Goal: Task Accomplishment & Management: Complete application form

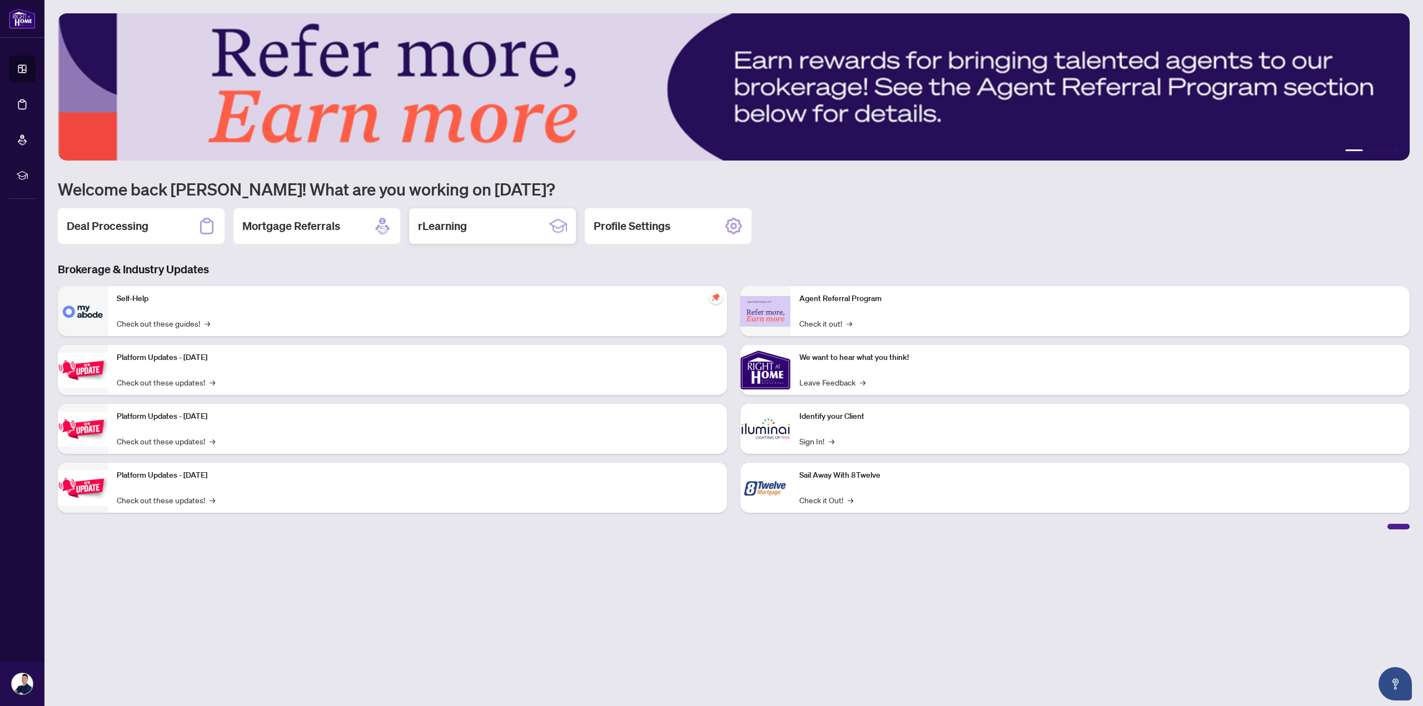
click at [422, 221] on h2 "rLearning" at bounding box center [442, 226] width 49 height 16
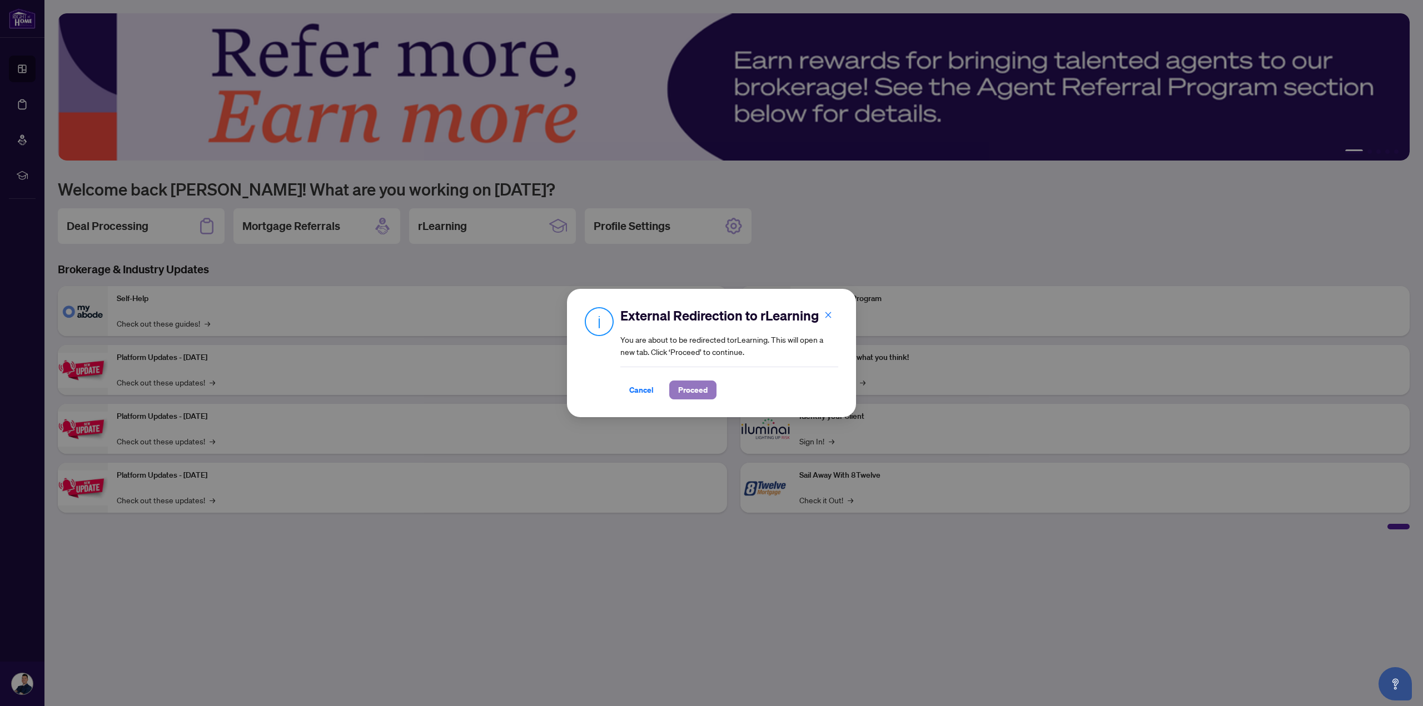
click at [708, 391] on button "Proceed" at bounding box center [692, 390] width 47 height 19
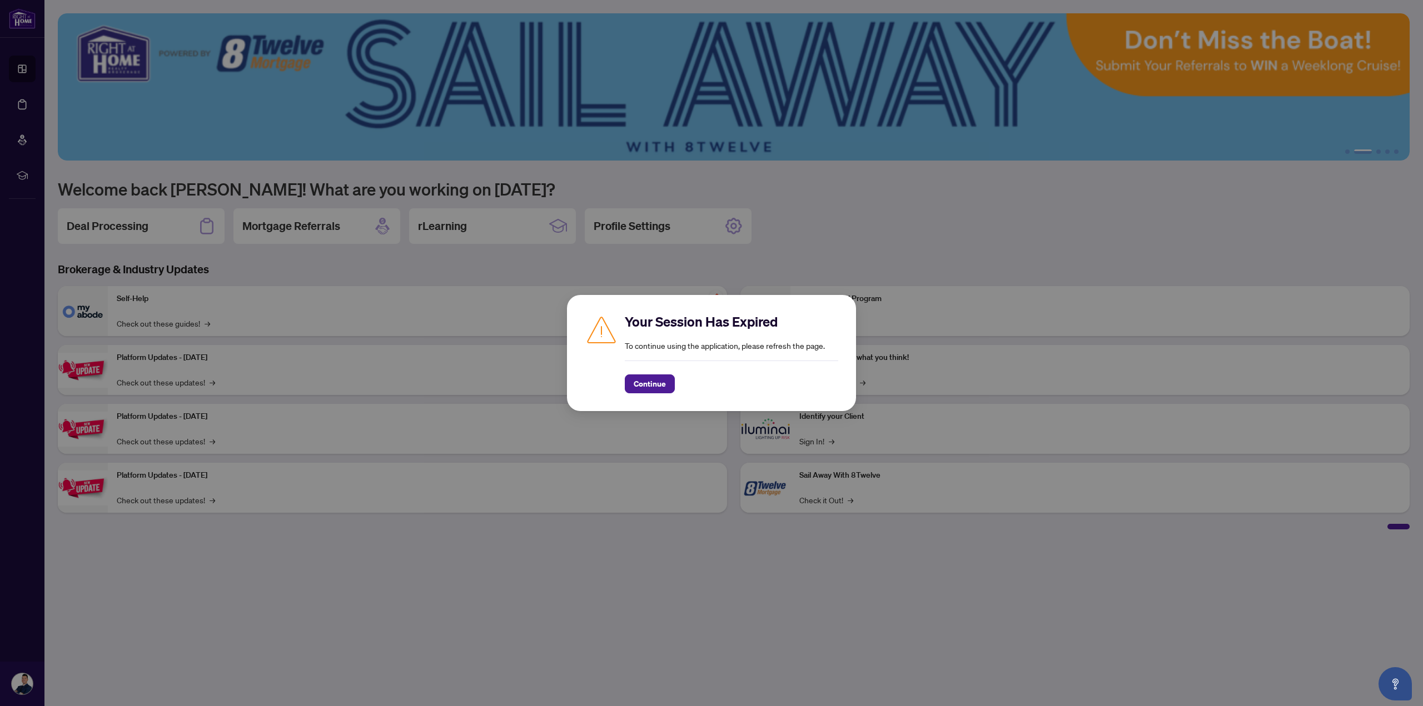
click at [646, 400] on div "Your Session Has Expired To continue using the application, please refresh the …" at bounding box center [711, 353] width 289 height 116
click at [656, 385] on span "Continue" at bounding box center [650, 384] width 32 height 18
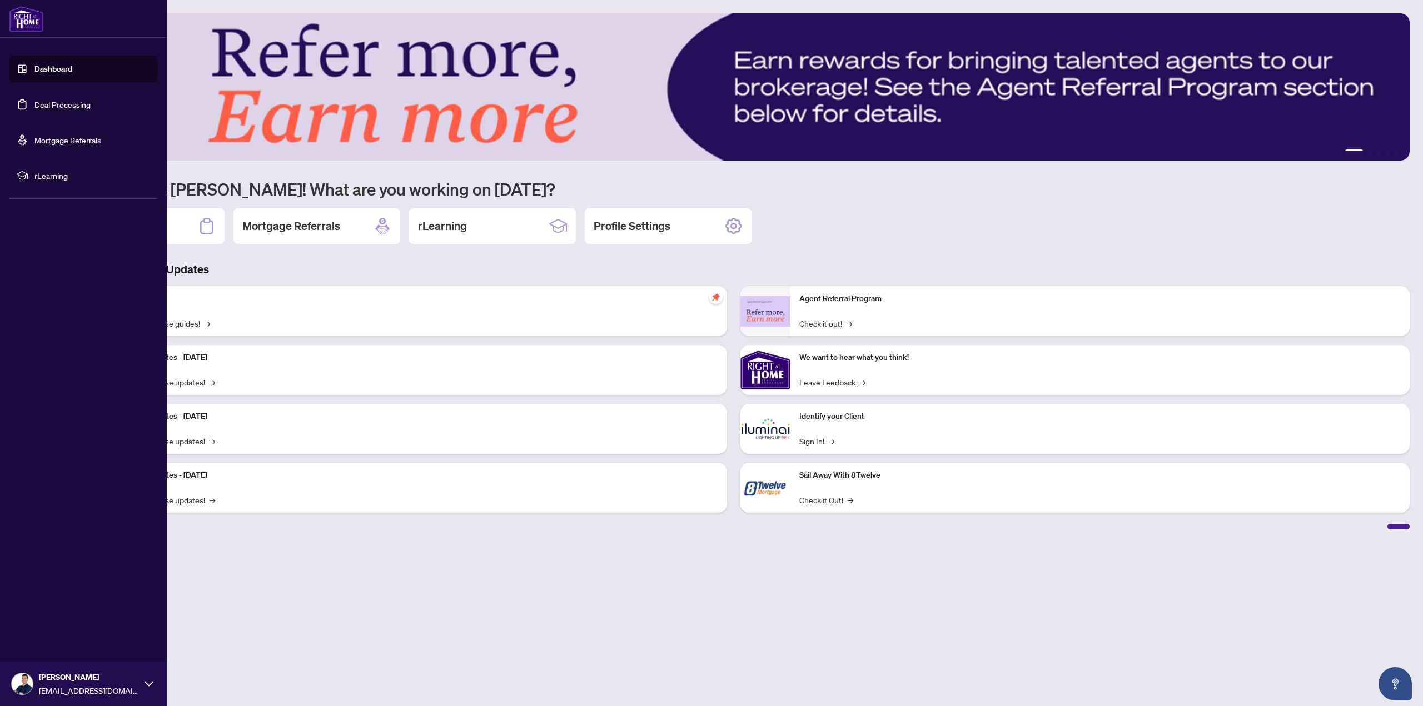
click at [50, 108] on link "Deal Processing" at bounding box center [62, 104] width 56 height 10
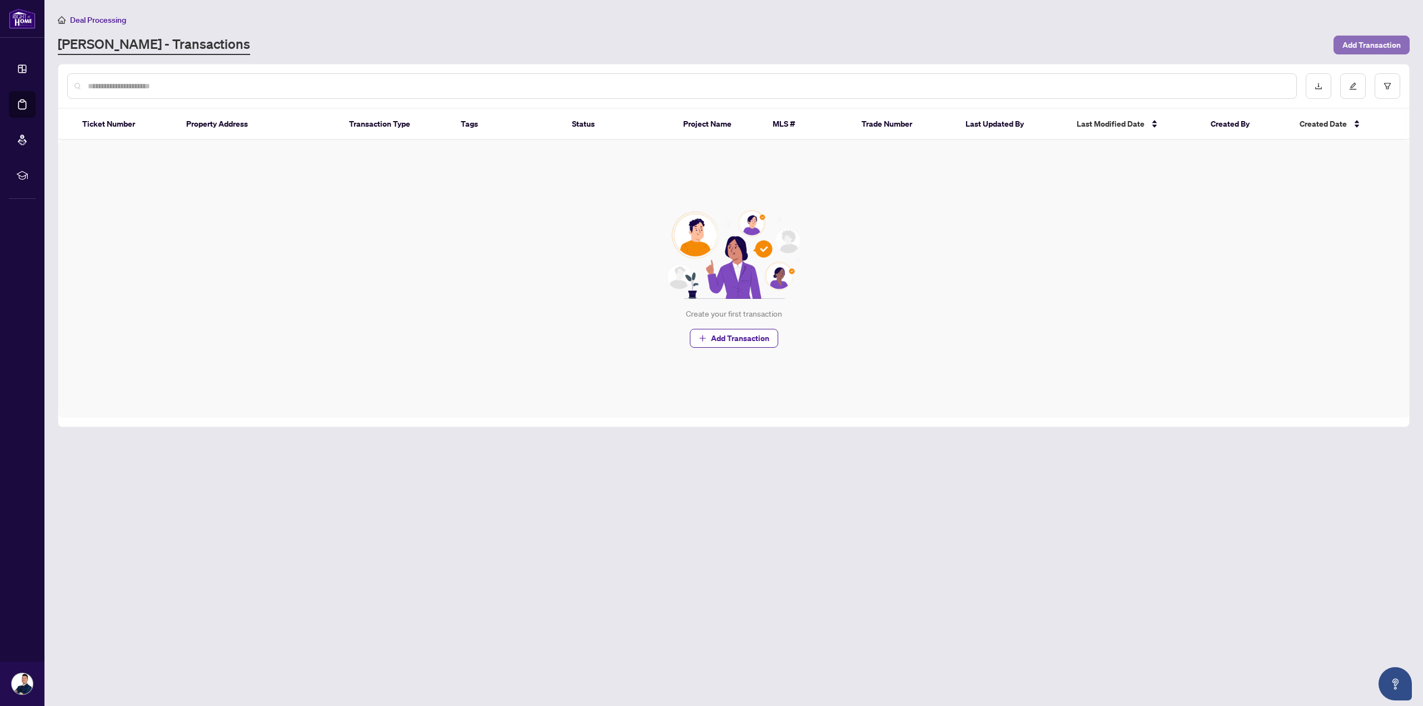
click at [1353, 43] on span "Add Transaction" at bounding box center [1371, 45] width 58 height 18
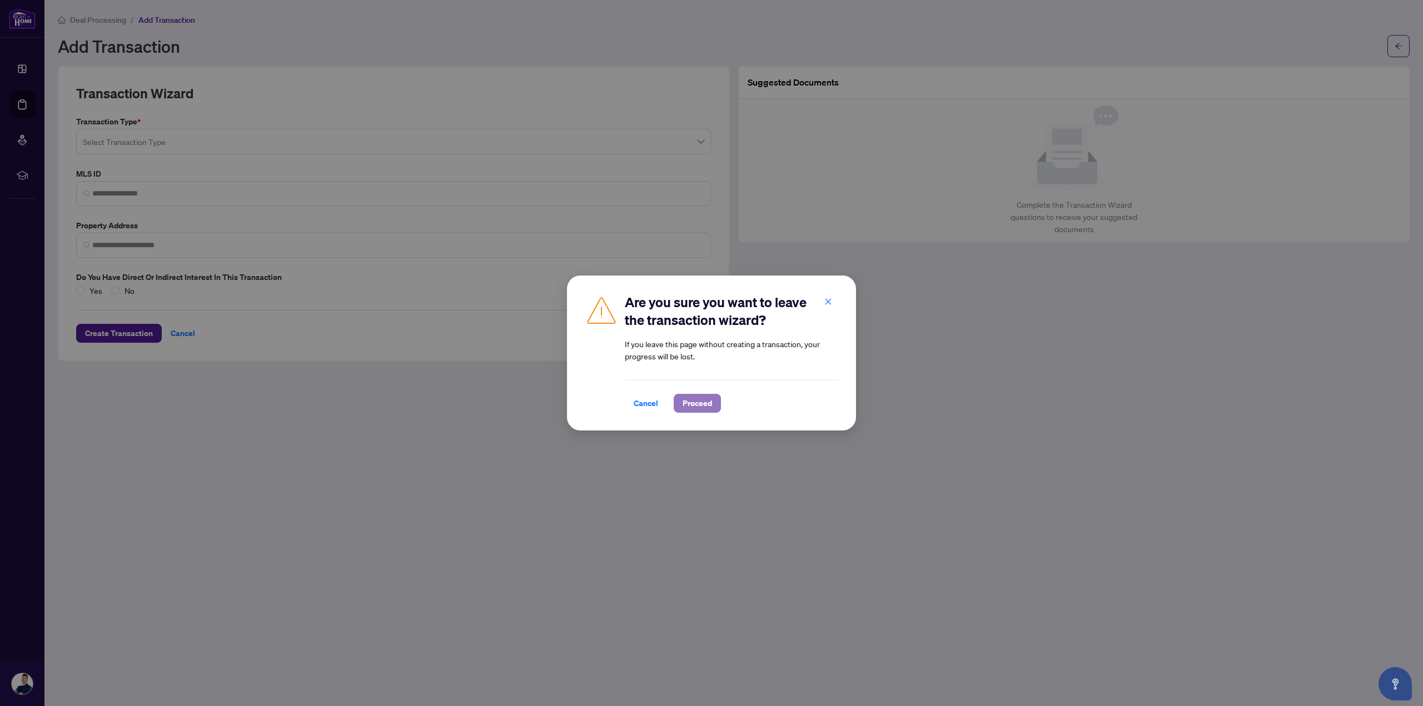
click at [702, 405] on span "Proceed" at bounding box center [696, 404] width 29 height 18
click at [707, 400] on span "Proceed" at bounding box center [696, 404] width 29 height 18
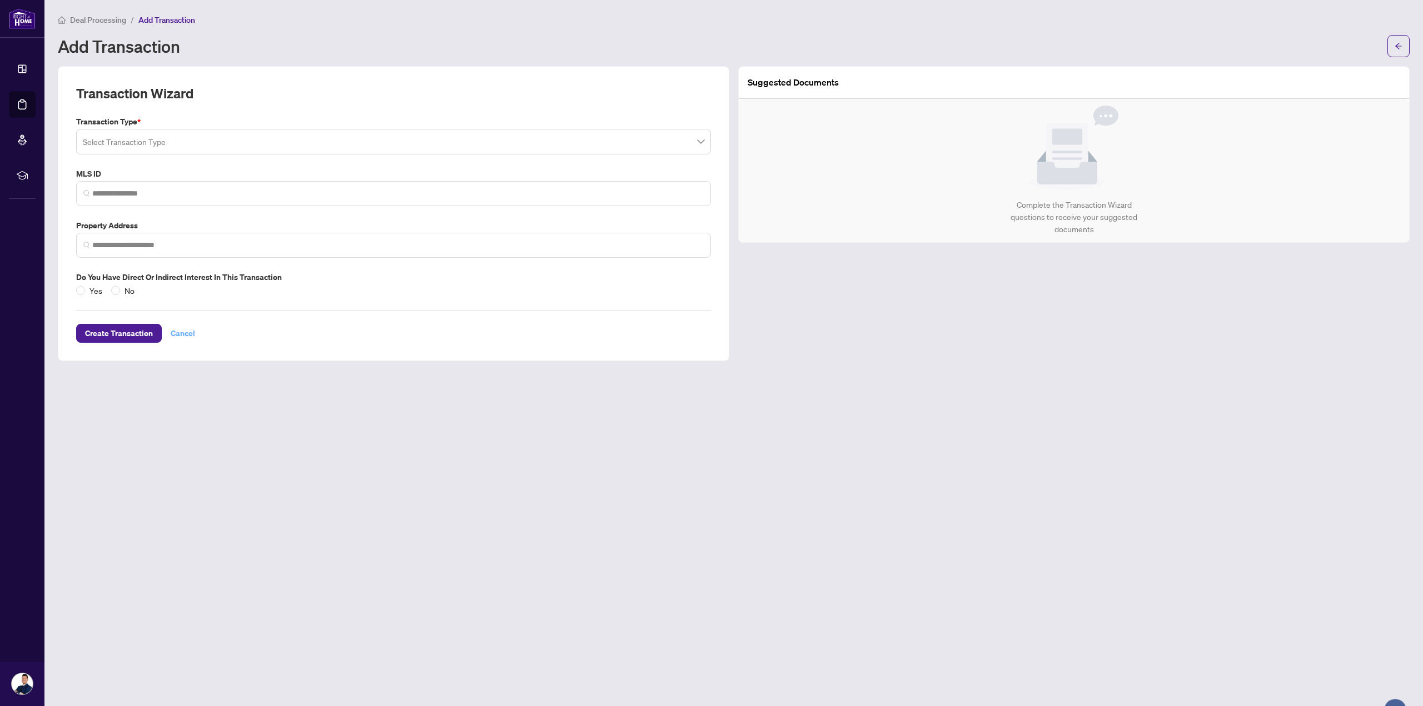
click at [182, 336] on span "Cancel" at bounding box center [183, 334] width 24 height 18
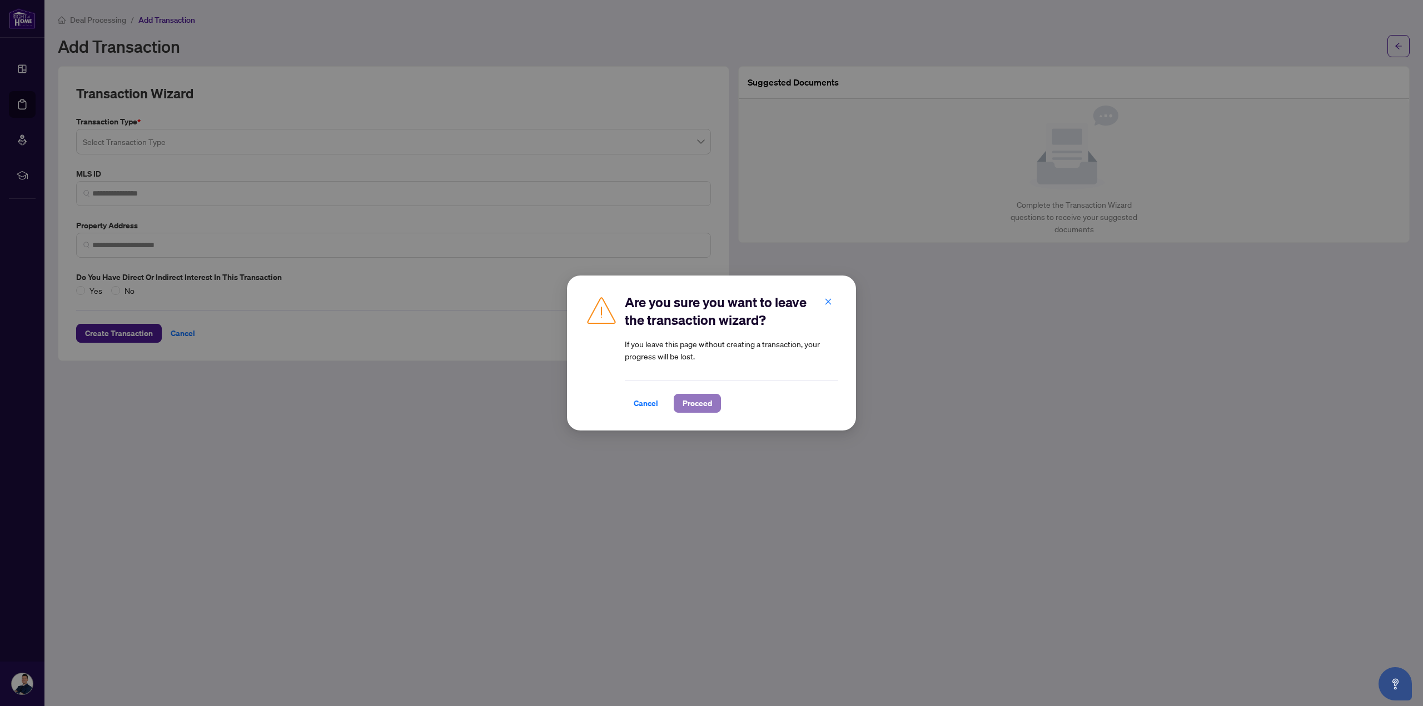
click at [711, 400] on button "Proceed" at bounding box center [697, 403] width 47 height 19
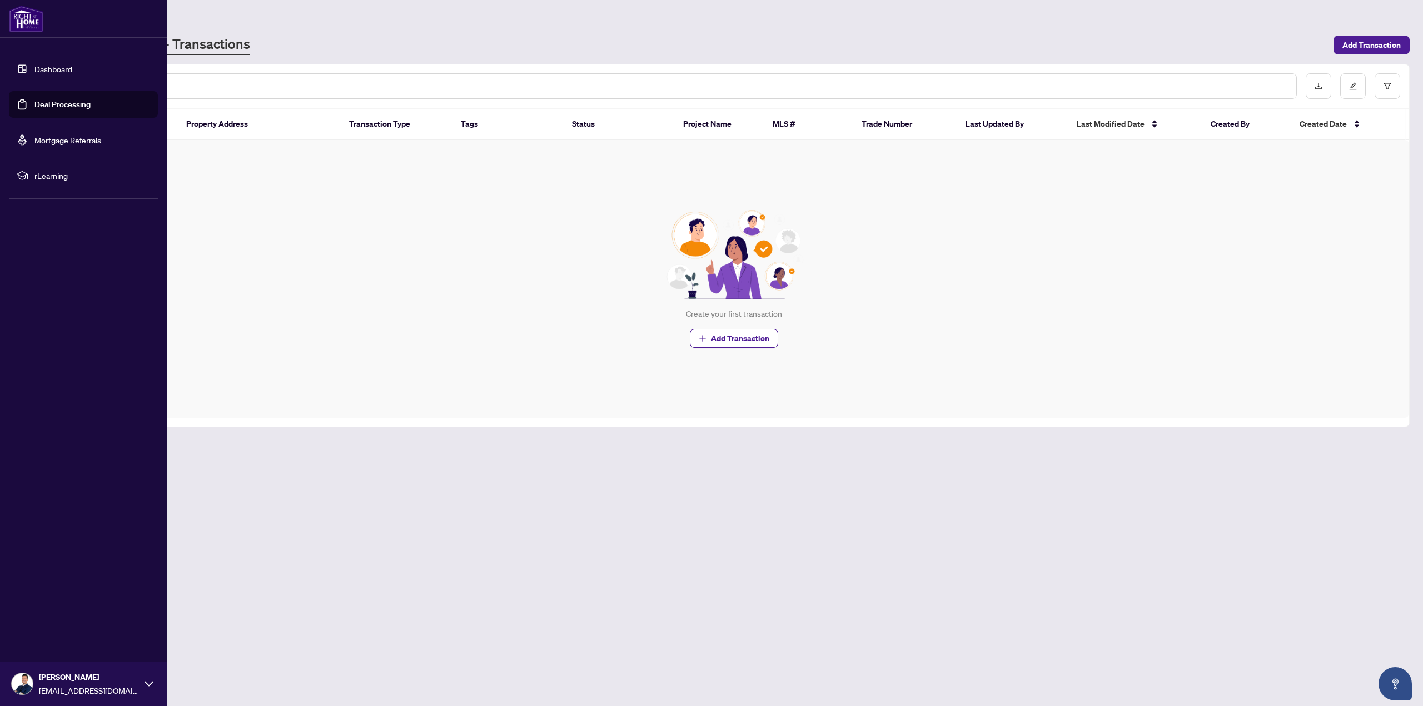
click at [38, 173] on span "rLearning" at bounding box center [92, 175] width 116 height 12
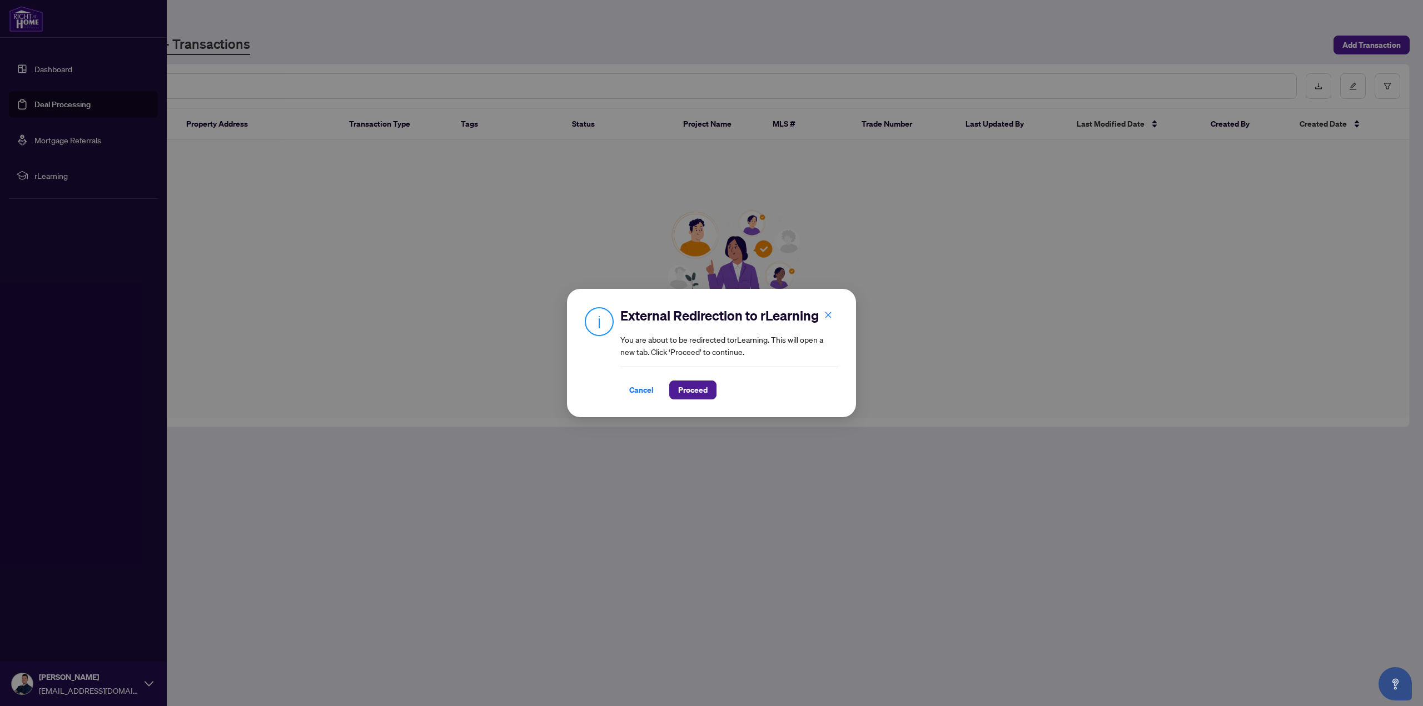
click at [627, 387] on button "Cancel" at bounding box center [641, 390] width 42 height 19
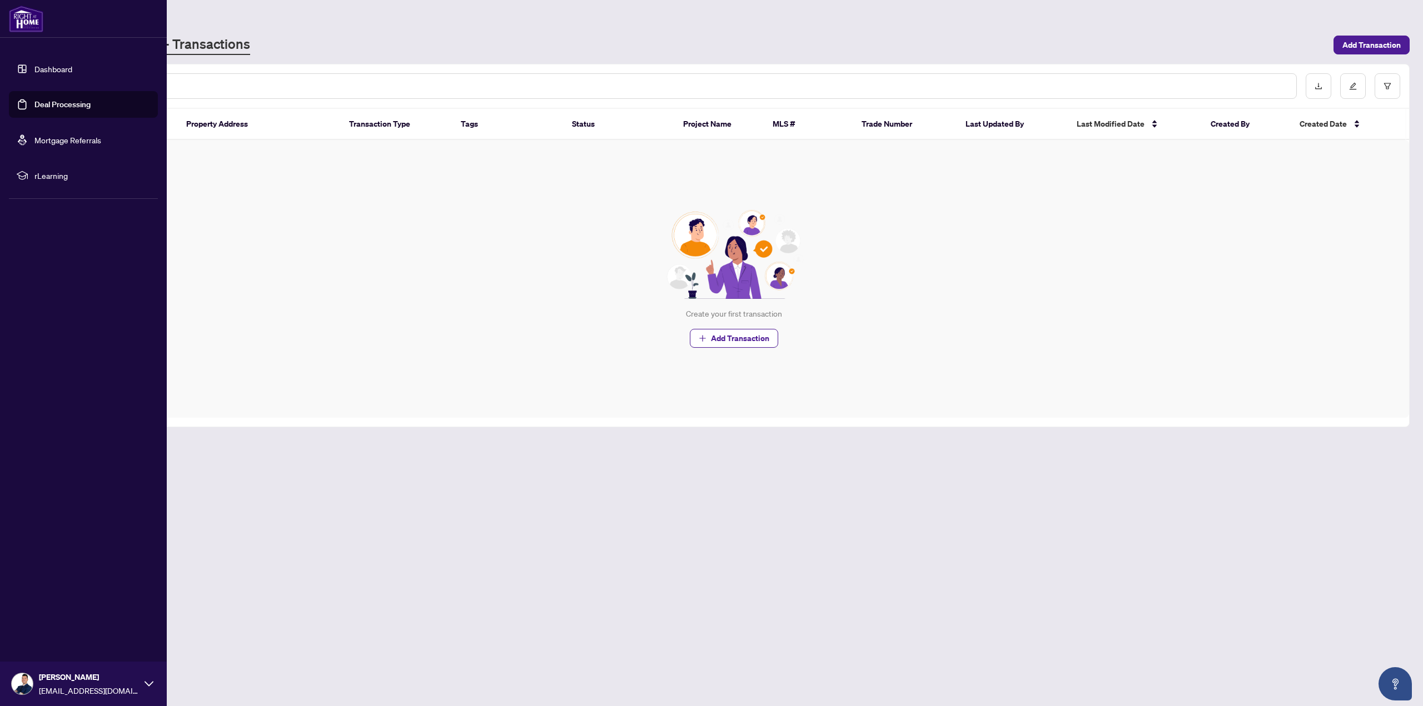
click at [82, 135] on link "Mortgage Referrals" at bounding box center [67, 140] width 67 height 10
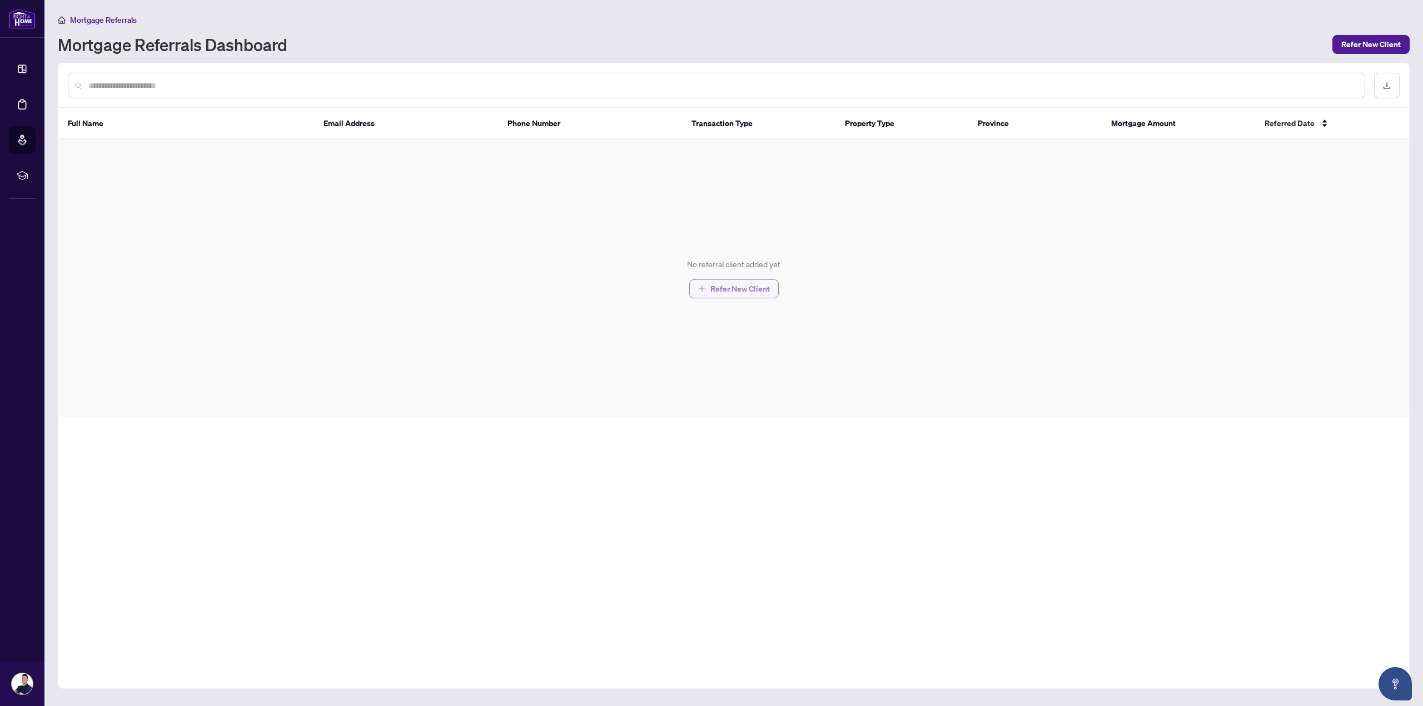
click at [716, 286] on span "Refer New Client" at bounding box center [739, 289] width 59 height 18
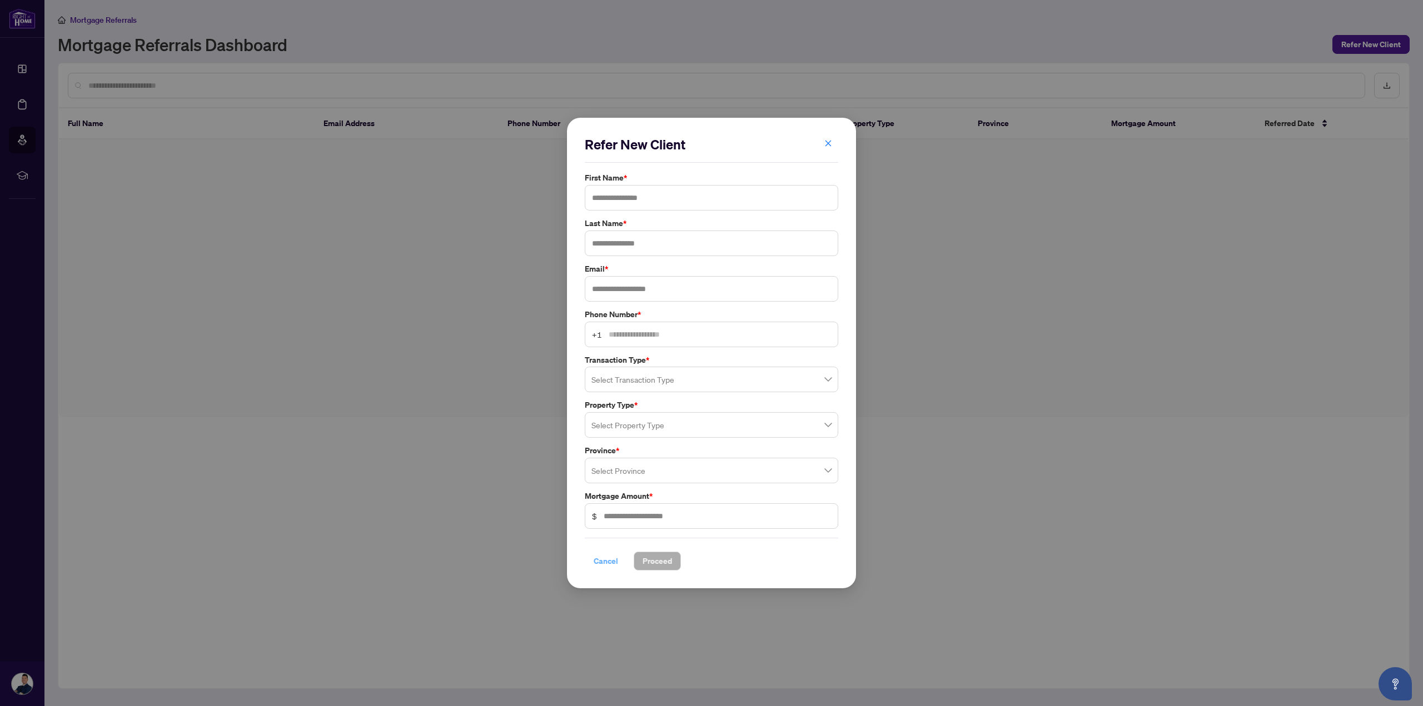
click at [592, 558] on button "Cancel" at bounding box center [606, 561] width 42 height 19
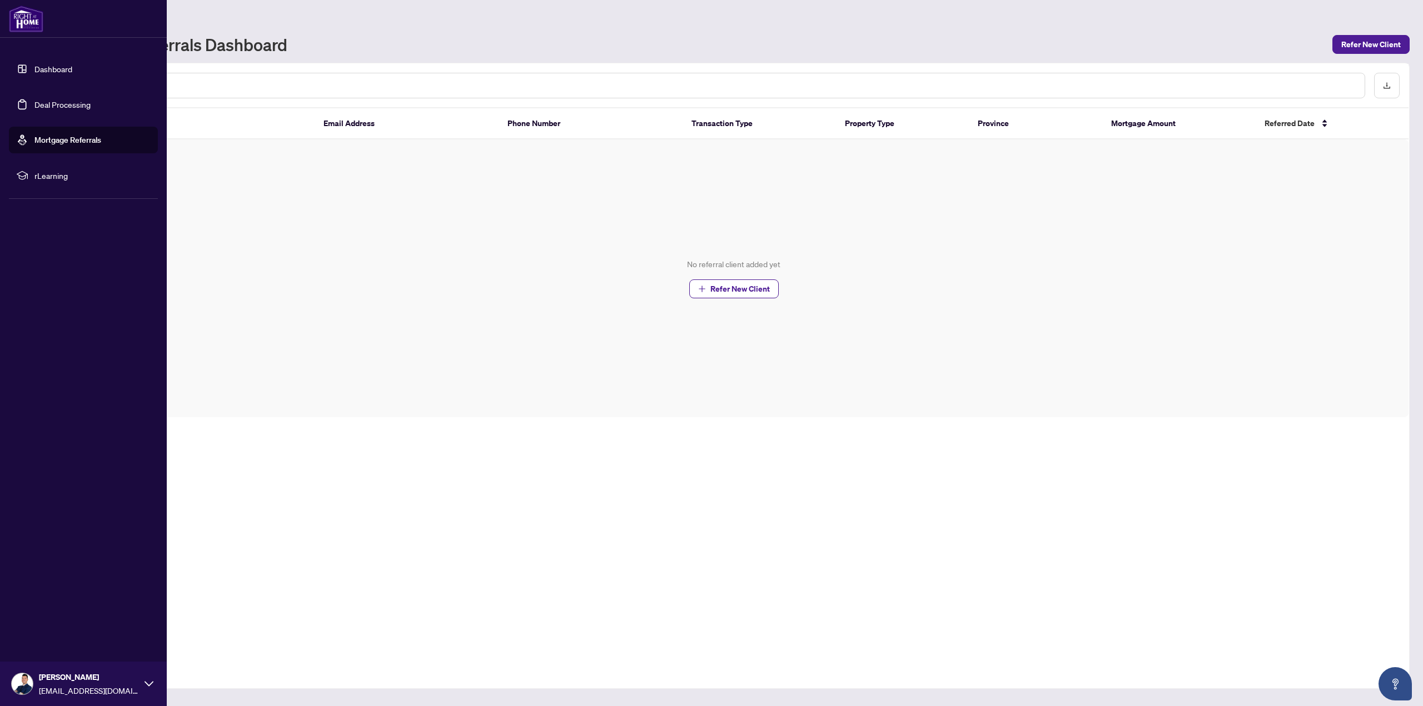
click at [59, 73] on link "Dashboard" at bounding box center [53, 69] width 38 height 10
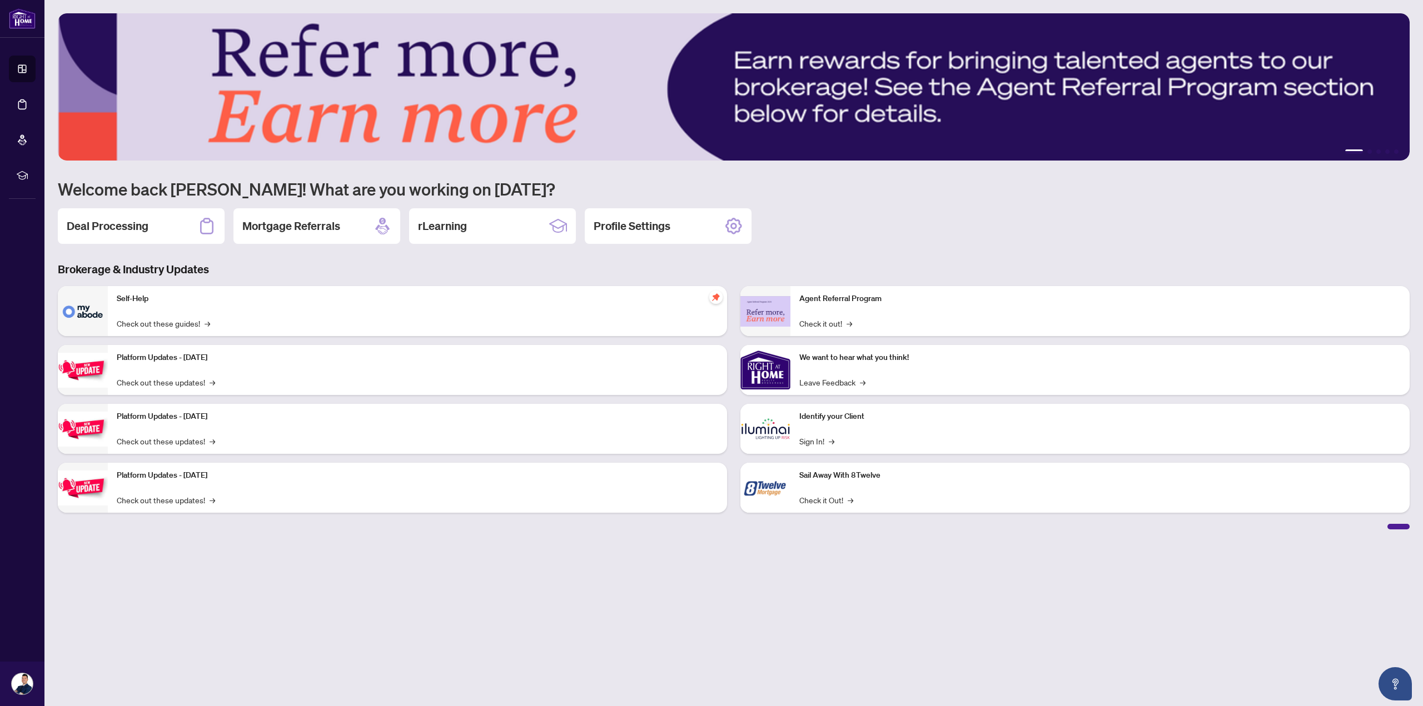
click at [861, 473] on p "Sail Away With 8Twelve" at bounding box center [1099, 476] width 601 height 12
click at [841, 505] on link "Check it Out! →" at bounding box center [826, 500] width 54 height 12
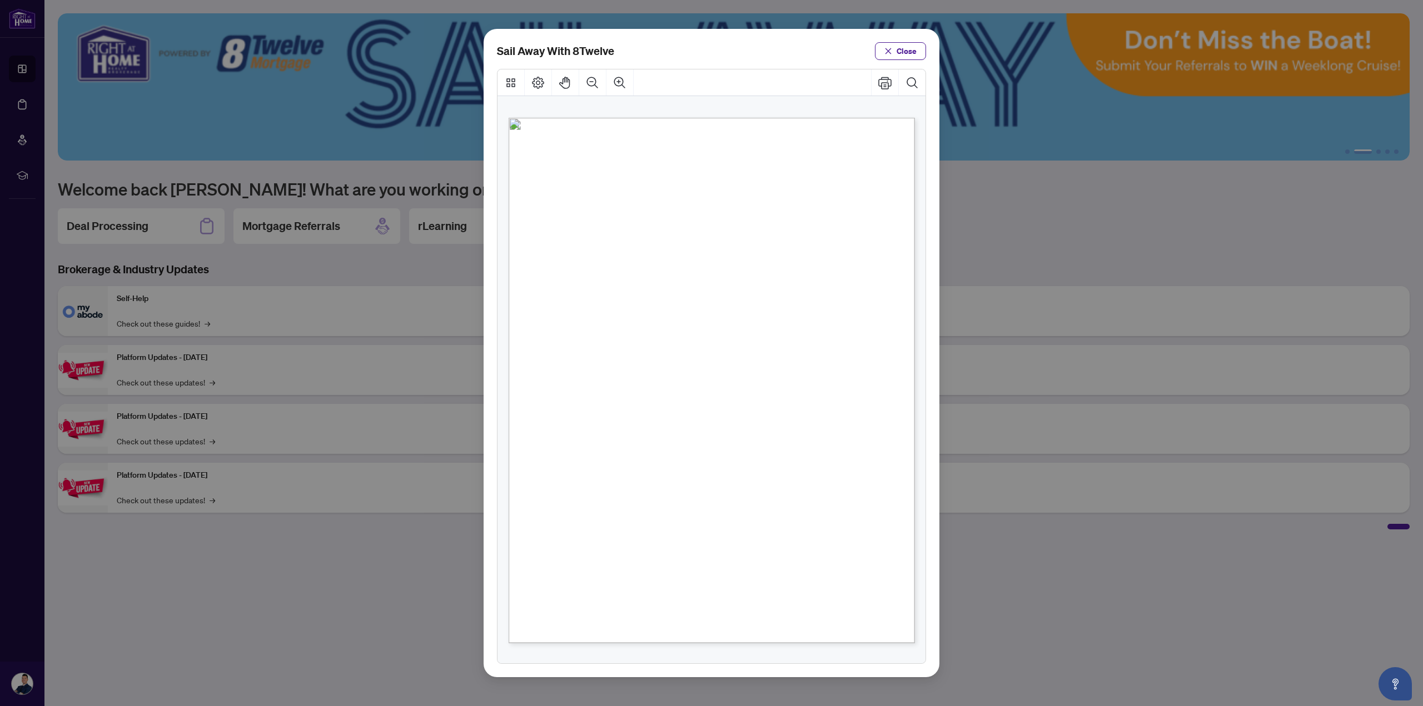
click at [995, 550] on div "Sail Away With 8Twelve Close" at bounding box center [711, 353] width 1423 height 706
click at [919, 49] on button "Close" at bounding box center [900, 51] width 51 height 18
